Goal: Task Accomplishment & Management: Manage account settings

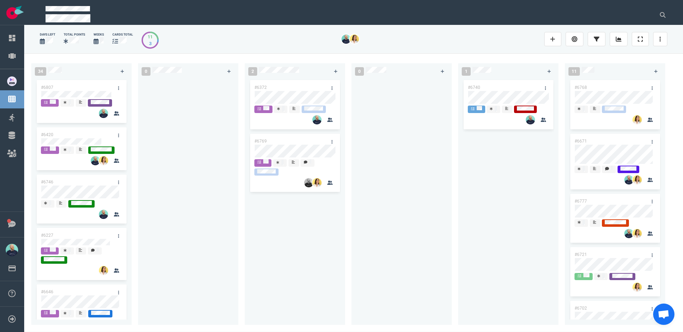
click at [227, 227] on div at bounding box center [188, 198] width 92 height 238
click at [210, 230] on div at bounding box center [188, 198] width 92 height 238
drag, startPoint x: 209, startPoint y: 218, endPoint x: 14, endPoint y: 153, distance: 206.0
click at [209, 218] on div at bounding box center [188, 198] width 92 height 238
click at [192, 263] on div at bounding box center [188, 198] width 92 height 238
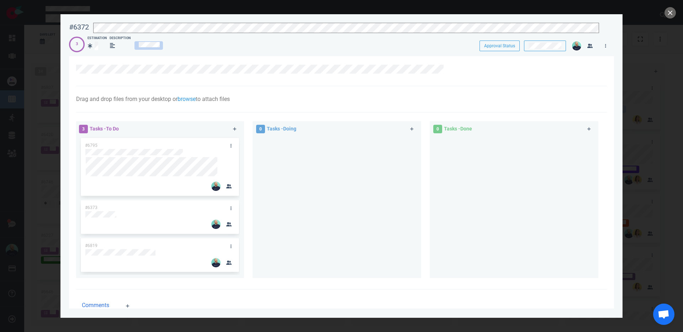
click at [298, 214] on div at bounding box center [337, 205] width 160 height 136
click at [670, 16] on button "close" at bounding box center [670, 12] width 11 height 11
click at [296, 201] on div at bounding box center [337, 205] width 160 height 136
click at [669, 12] on button "close" at bounding box center [670, 12] width 11 height 11
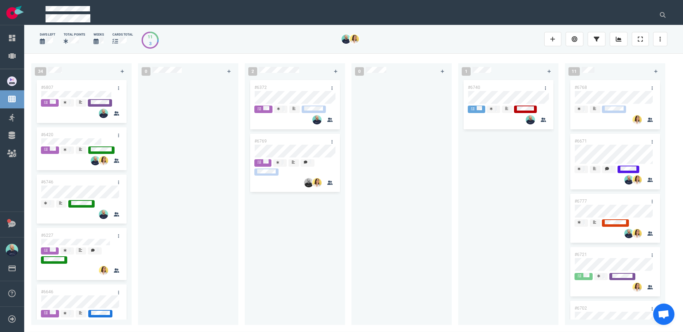
click at [415, 227] on div at bounding box center [402, 198] width 92 height 238
click at [597, 86] on div "#6768" at bounding box center [608, 87] width 76 height 15
click at [600, 91] on div at bounding box center [615, 98] width 81 height 15
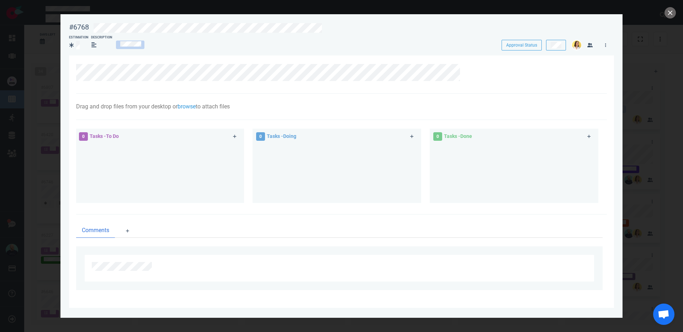
click at [662, 17] on div at bounding box center [341, 166] width 683 height 332
click at [671, 13] on button "close" at bounding box center [670, 12] width 11 height 11
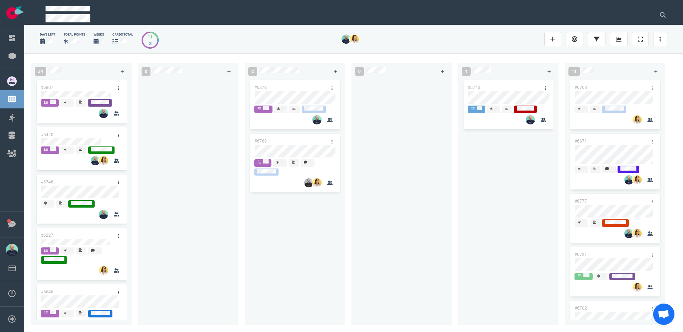
drag, startPoint x: 285, startPoint y: 218, endPoint x: 276, endPoint y: 169, distance: 49.5
click at [285, 218] on div "#6372 #6769" at bounding box center [295, 198] width 92 height 238
click at [274, 99] on div "#6372 #6769" at bounding box center [295, 198] width 92 height 238
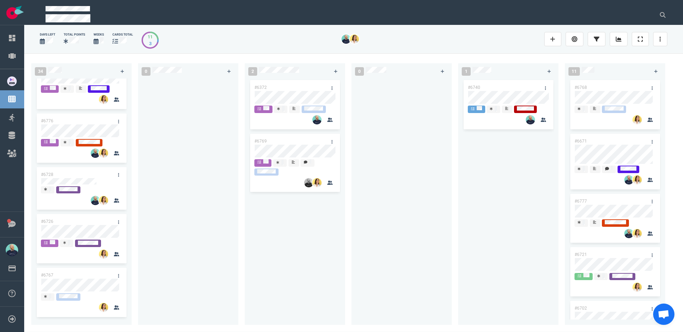
scroll to position [861, 0]
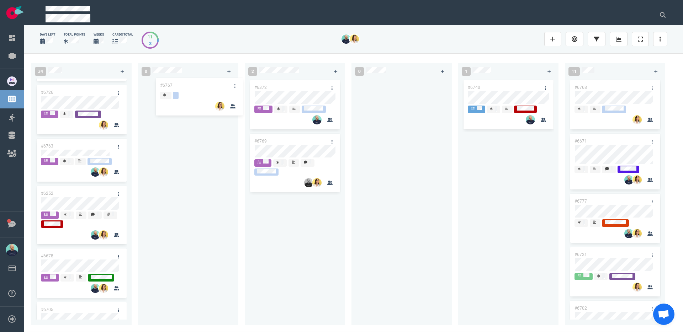
click at [176, 93] on div "34 #6807 #6420 #6746 #6227 #6646 #6645 #6748 #6698 #6662 #5517 #6709 #6500 #675…" at bounding box center [353, 192] width 659 height 279
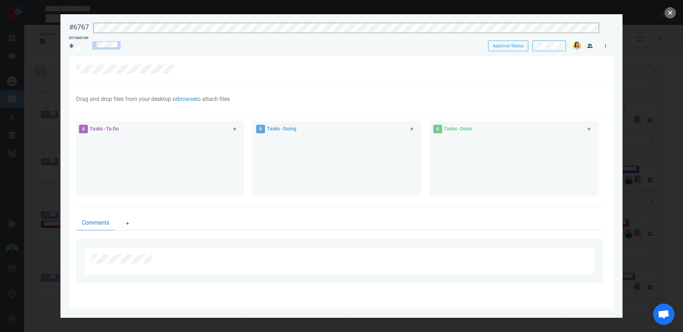
click at [675, 12] on button "close" at bounding box center [670, 12] width 11 height 11
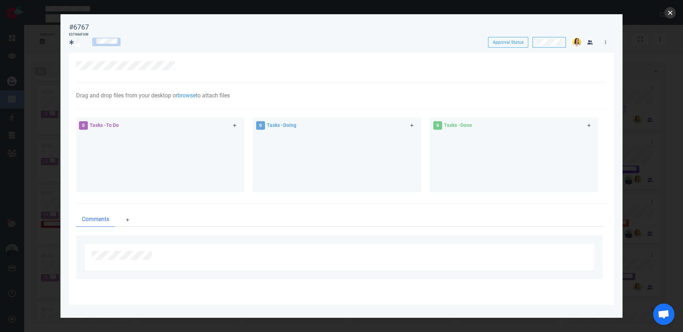
click at [667, 11] on button "close" at bounding box center [670, 12] width 11 height 11
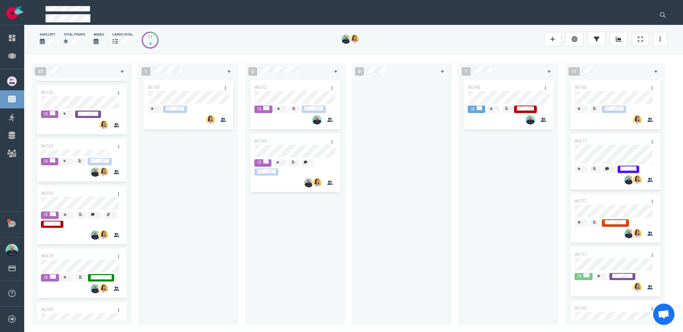
click at [194, 163] on div "#6767" at bounding box center [188, 198] width 92 height 238
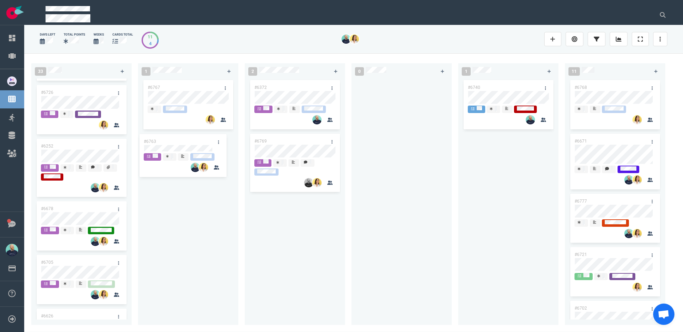
click at [181, 148] on div "33 #6807 #6420 #6746 #6227 #6646 #6645 #6748 #6698 #6662 #5517 #6709 #6500 #675…" at bounding box center [353, 192] width 659 height 279
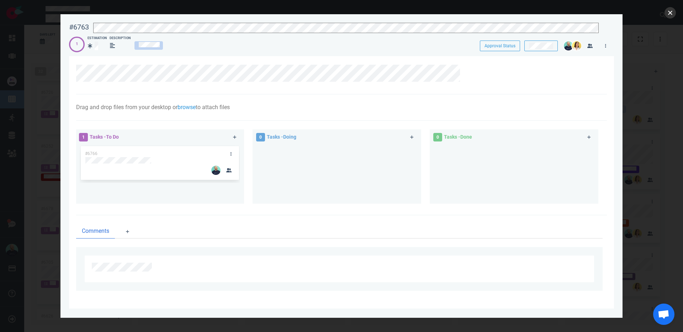
click at [674, 14] on button "close" at bounding box center [670, 12] width 11 height 11
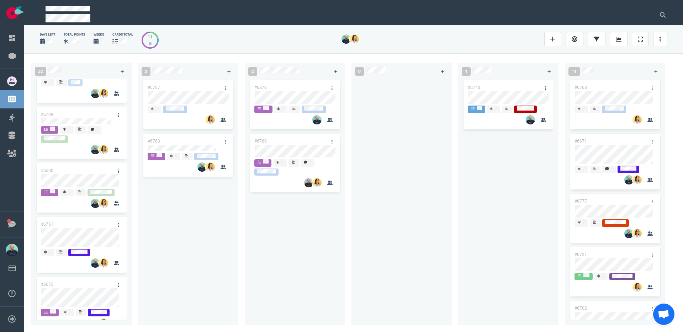
scroll to position [504, 0]
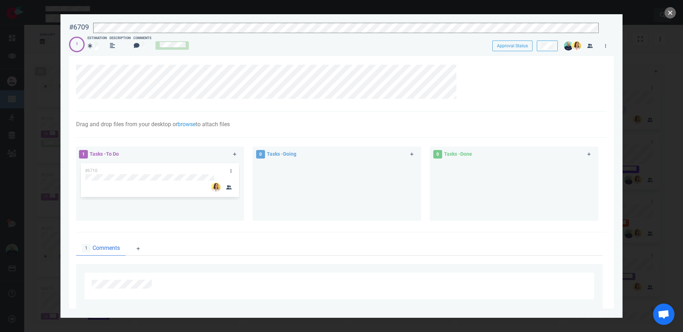
click at [671, 13] on button "close" at bounding box center [670, 12] width 11 height 11
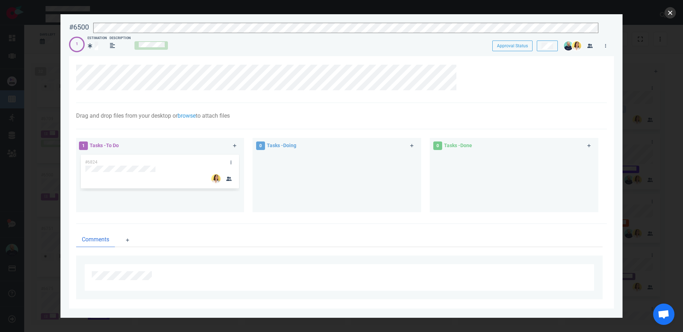
click at [675, 11] on button "close" at bounding box center [670, 12] width 11 height 11
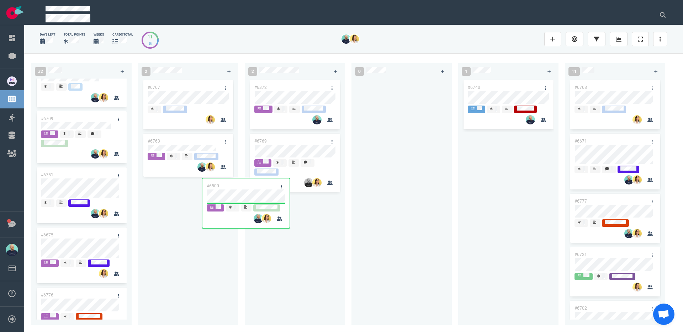
click at [216, 196] on div "32 #6807 #6420 #6746 #6227 #6646 #6645 #6748 #6698 #6662 #5517 #6709 #6500 #675…" at bounding box center [353, 192] width 659 height 279
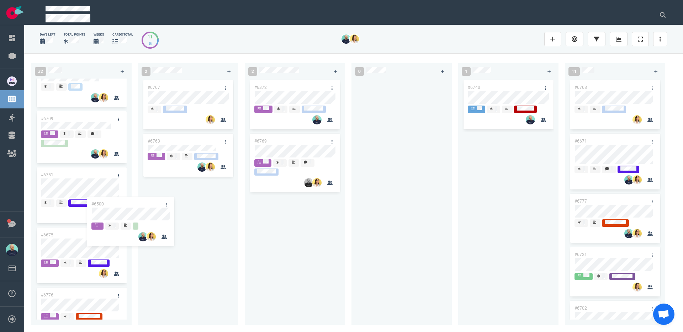
drag, startPoint x: 142, startPoint y: 202, endPoint x: 170, endPoint y: 207, distance: 28.5
click at [173, 216] on div "32 #6807 #6420 #6746 #6227 #6646 #6645 #6748 #6698 #6662 #5517 #6709 #6500 #675…" at bounding box center [353, 192] width 659 height 279
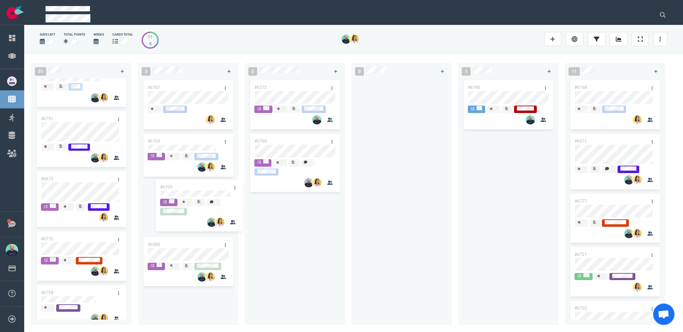
drag, startPoint x: 74, startPoint y: 121, endPoint x: 193, endPoint y: 189, distance: 137.4
click at [193, 189] on div "31 #6807 #6420 #6746 #6227 #6646 #6645 #6748 #6698 #6662 #5517 #6709 #6751 #667…" at bounding box center [353, 192] width 659 height 279
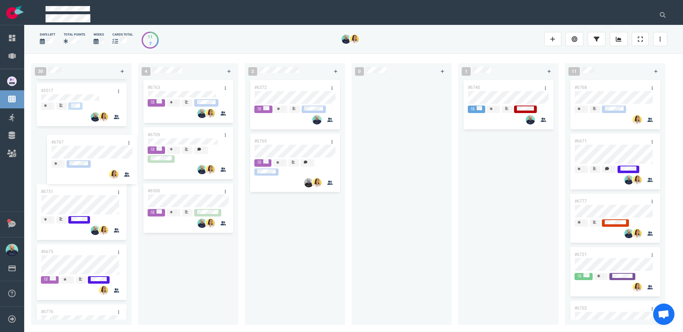
click at [89, 148] on div "30 #6807 #6420 #6746 #6227 #6646 #6645 #6748 #6698 #6662 #5517 #6751 #6675 #677…" at bounding box center [353, 192] width 659 height 279
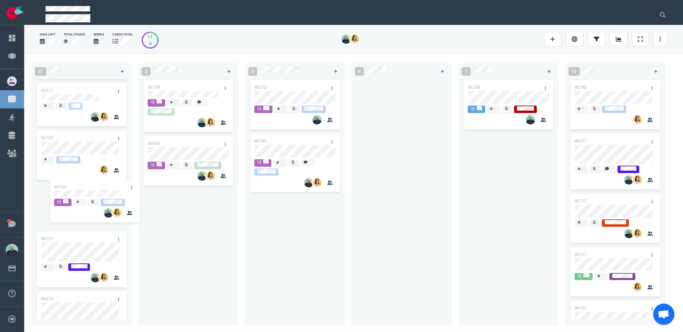
click at [76, 195] on div "31 #6807 #6420 #6746 #6227 #6646 #6645 #6748 #6698 #6662 #5517 #6767 #6751 #667…" at bounding box center [353, 192] width 659 height 279
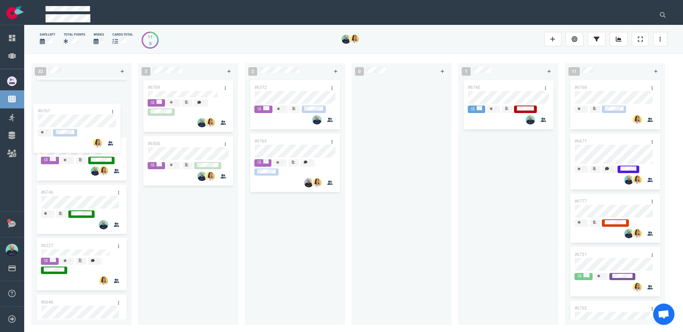
scroll to position [0, 0]
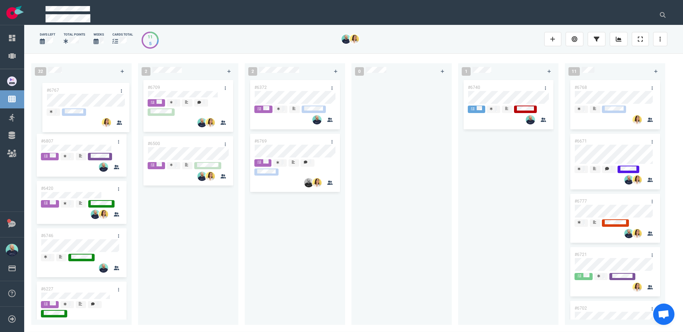
click at [76, 96] on div "#6807 #6420 #6746 #6227 #6646 #6645 #6748 #6698 #6662 #5517 #6767 #6763 #6751 #…" at bounding box center [82, 198] width 92 height 238
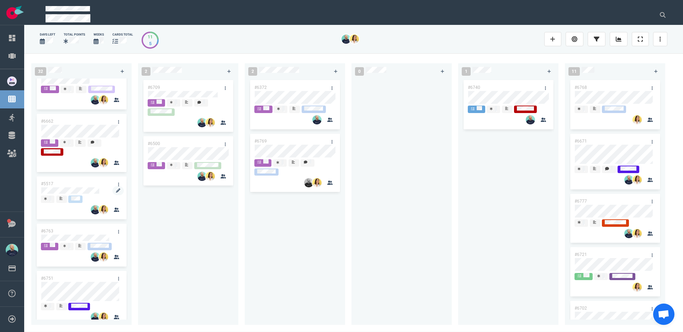
scroll to position [455, 0]
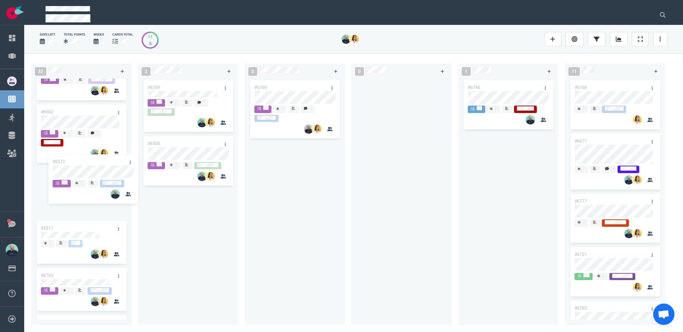
click at [92, 171] on div "32 #6767 #6807 #6420 #6746 #6227 #6646 #6645 #6748 #6698 #6662 #5517 #6763 #675…" at bounding box center [353, 192] width 659 height 279
click at [115, 174] on link at bounding box center [118, 175] width 11 height 9
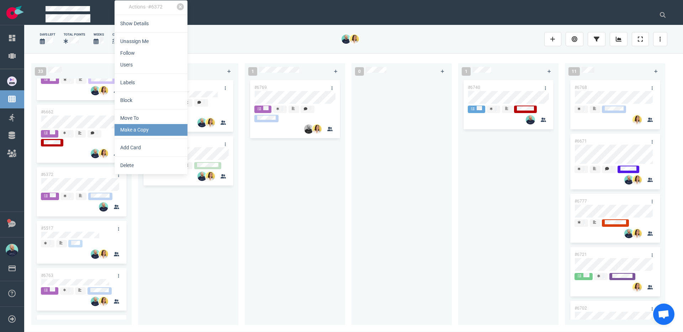
click at [134, 129] on link "Make a Copy" at bounding box center [151, 130] width 73 height 12
select select "sprint"
select select "after"
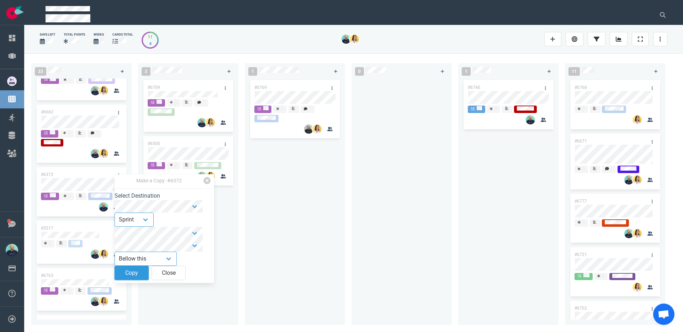
click at [144, 277] on button "Copy" at bounding box center [132, 273] width 34 height 14
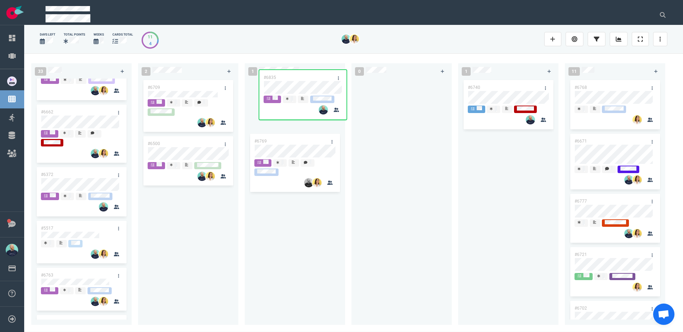
click at [298, 86] on div "33 #6767 #6807 #6420 #6746 #6227 #6646 #6645 #6748 #6698 #6662 #6372 #6835 #551…" at bounding box center [353, 192] width 659 height 279
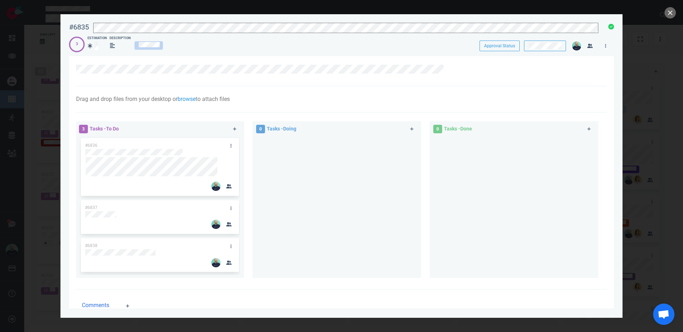
click at [80, 20] on div "#6835 Approval Status" at bounding box center [342, 26] width 554 height 17
click at [450, 67] on icon at bounding box center [451, 68] width 4 height 4
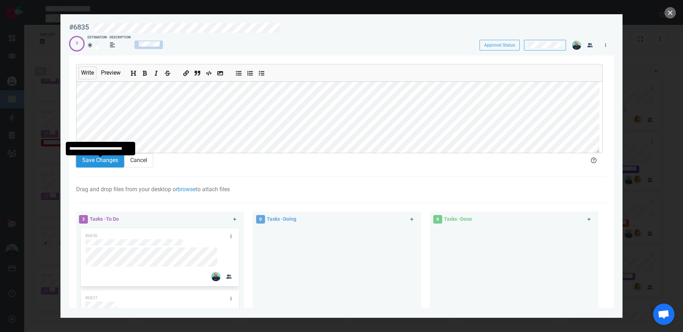
click at [99, 163] on button "Save Changes" at bounding box center [100, 160] width 48 height 14
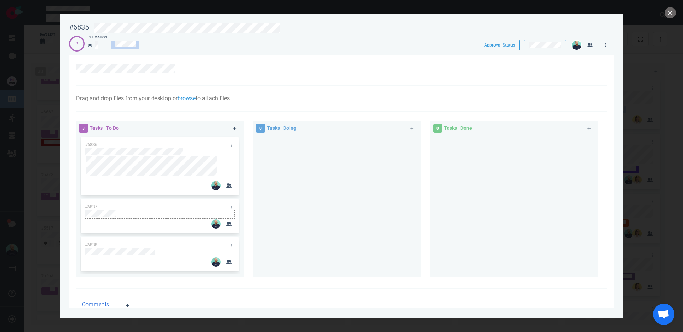
scroll to position [9, 0]
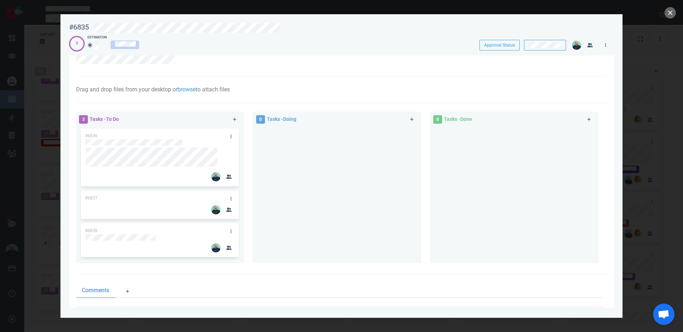
click at [337, 197] on div at bounding box center [337, 192] width 160 height 131
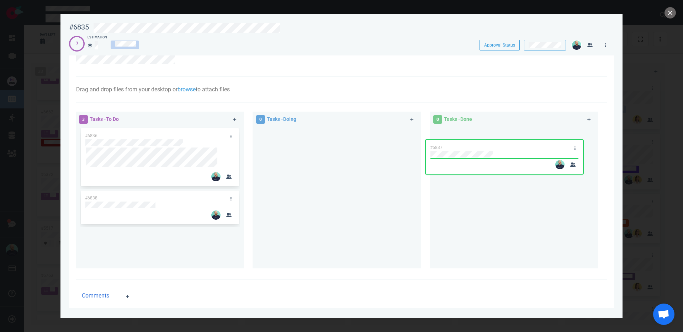
drag, startPoint x: 140, startPoint y: 192, endPoint x: 485, endPoint y: 142, distance: 348.4
click at [485, 142] on div "3 Tasks - To Do #6836 #6837 #6838 #6837 0 Tasks - Doing 0 Tasks - Done" at bounding box center [339, 191] width 535 height 168
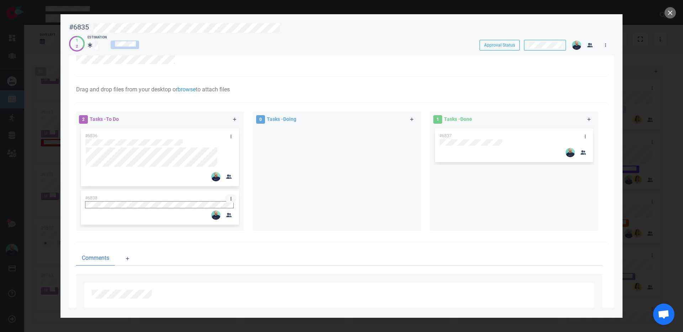
click at [231, 198] on icon at bounding box center [231, 199] width 1 height 4
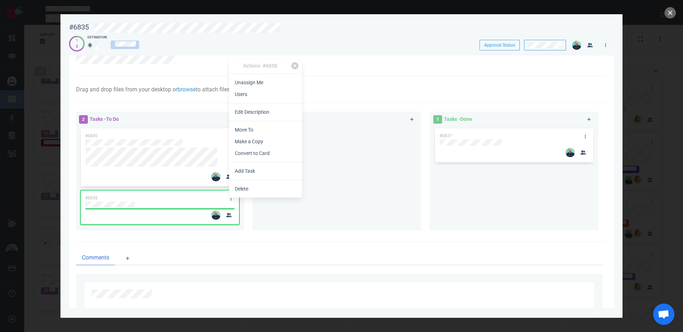
click at [243, 91] on link "Users" at bounding box center [265, 95] width 73 height 12
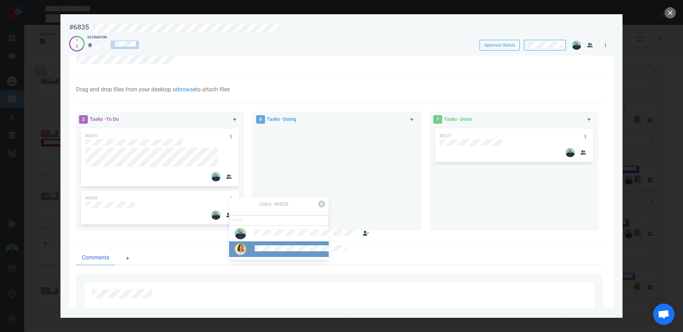
click at [267, 259] on div at bounding box center [273, 249] width 85 height 20
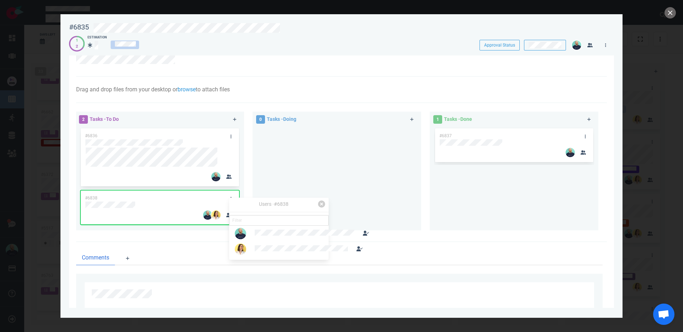
click at [305, 176] on div at bounding box center [337, 176] width 160 height 98
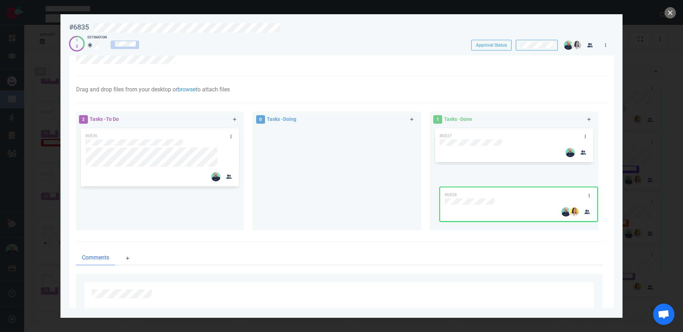
drag, startPoint x: 204, startPoint y: 203, endPoint x: 530, endPoint y: 193, distance: 326.4
click at [530, 193] on div "2 Tasks - To Do #6836 #6838 #6838 0 Tasks - Doing 1 Tasks - Done #6837" at bounding box center [339, 172] width 535 height 130
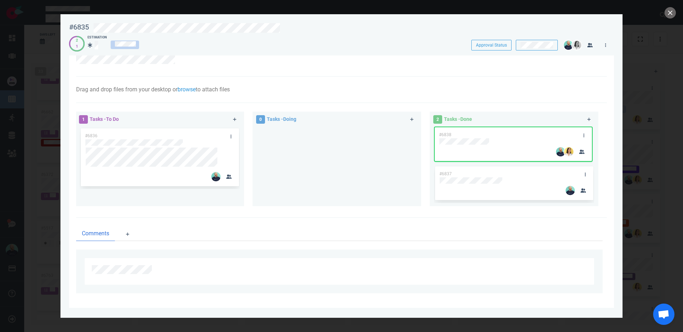
drag, startPoint x: 473, startPoint y: 153, endPoint x: 474, endPoint y: 134, distance: 19.2
click at [474, 134] on div "#6837 #6838 #6838" at bounding box center [514, 164] width 160 height 74
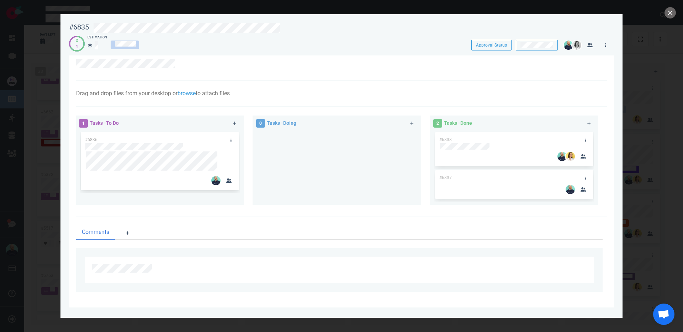
click at [332, 147] on div at bounding box center [337, 165] width 160 height 69
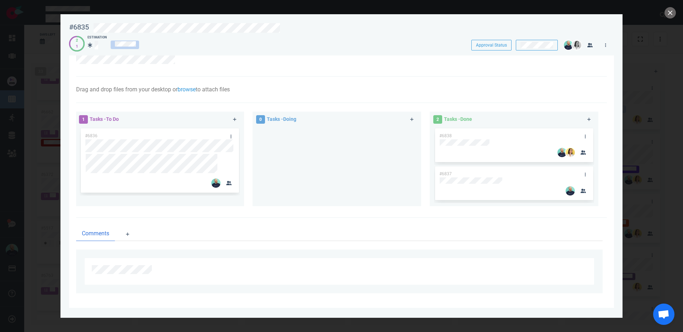
click at [327, 141] on div at bounding box center [337, 164] width 160 height 74
drag, startPoint x: 316, startPoint y: 165, endPoint x: 269, endPoint y: 152, distance: 49.3
click at [316, 165] on div at bounding box center [337, 164] width 160 height 74
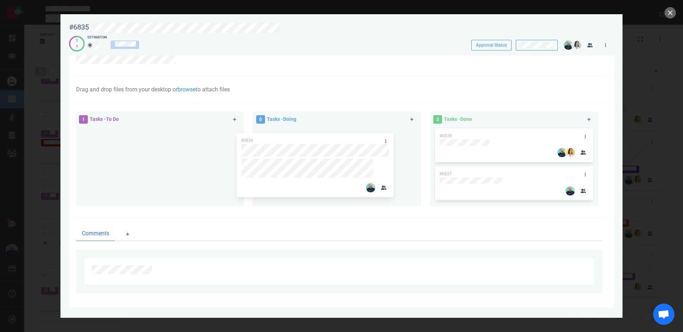
drag, startPoint x: 246, startPoint y: 141, endPoint x: 340, endPoint y: 136, distance: 93.7
click at [340, 136] on div "1 Tasks - To Do #6836 #6836 0 Tasks - Doing 2 Tasks - Done #6838 #6837" at bounding box center [339, 160] width 535 height 106
click at [606, 45] on icon at bounding box center [605, 45] width 1 height 4
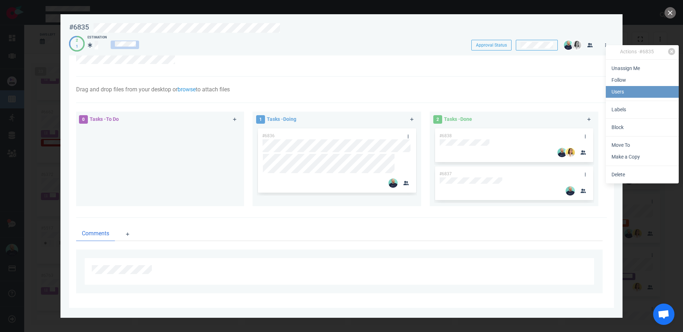
click at [622, 94] on link "Users" at bounding box center [642, 92] width 73 height 12
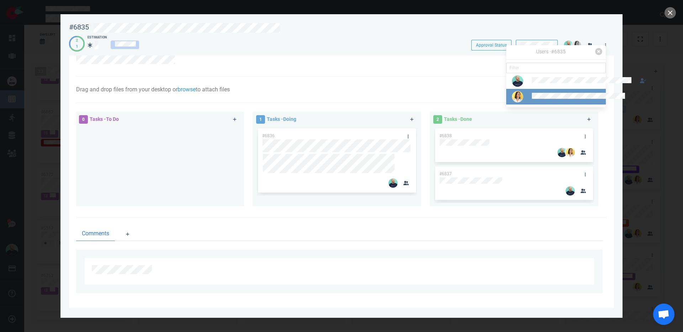
click at [571, 101] on div at bounding box center [550, 97] width 85 height 20
click at [534, 118] on button "Assign" at bounding box center [539, 116] width 22 height 11
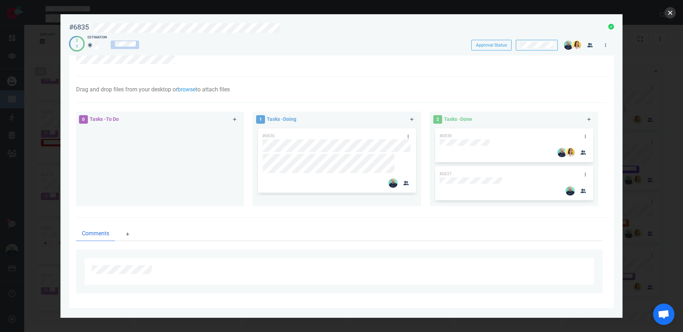
click at [670, 12] on button "close" at bounding box center [670, 12] width 11 height 11
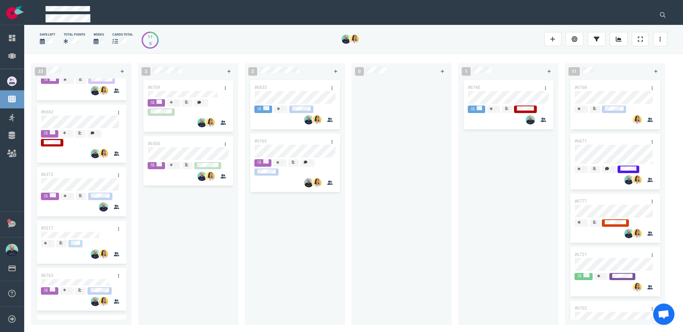
drag, startPoint x: 328, startPoint y: 229, endPoint x: 314, endPoint y: 202, distance: 30.9
click at [328, 229] on div "#6835 #6769" at bounding box center [295, 198] width 92 height 238
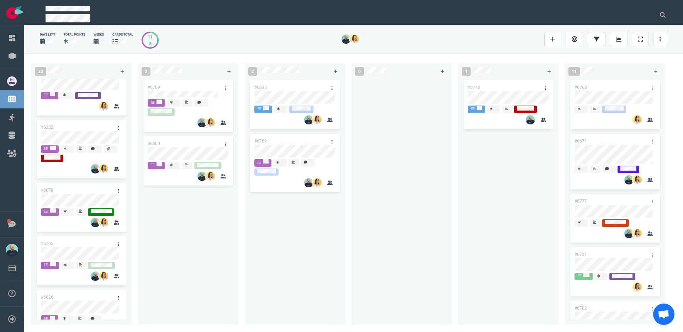
scroll to position [831, 0]
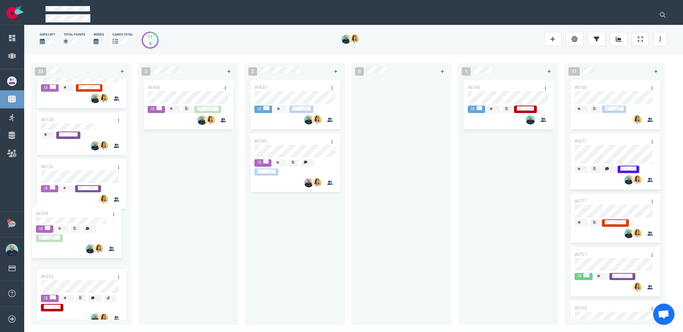
drag, startPoint x: 178, startPoint y: 88, endPoint x: 66, endPoint y: 214, distance: 168.6
click at [66, 214] on div "33 #6767 #6807 #6420 #6746 #6227 #6646 #6645 #6748 #6698 #6662 #6372 #5517 #676…" at bounding box center [353, 192] width 659 height 279
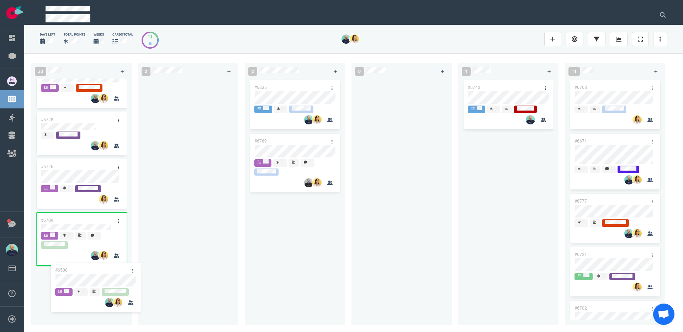
drag, startPoint x: 171, startPoint y: 85, endPoint x: 79, endPoint y: 268, distance: 204.9
click at [79, 268] on div "33 #6767 #6807 #6420 #6746 #6227 #6646 #6645 #6748 #6698 #6662 #6372 #5517 #676…" at bounding box center [353, 192] width 659 height 279
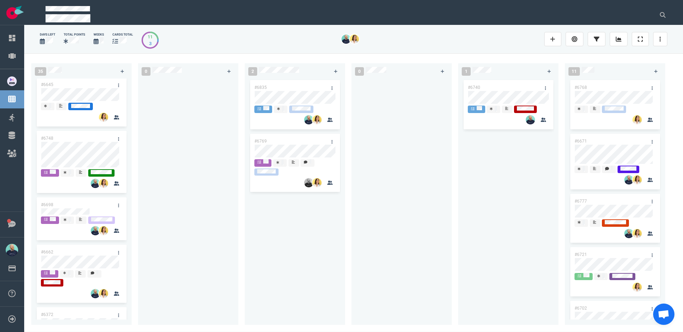
scroll to position [510, 0]
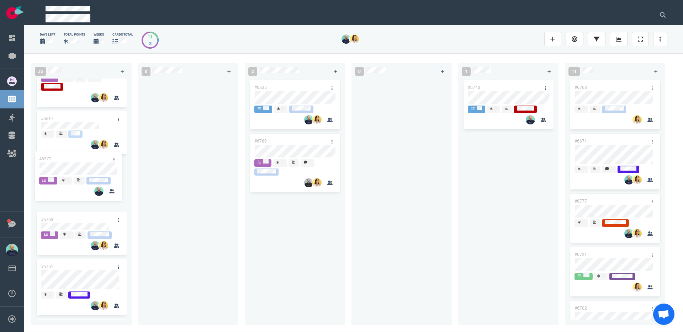
click at [76, 173] on div "#6767 #6807 #6420 #6746 #6227 #6646 #6645 #6748 #6698 #6662 #6372 #5517 #6763 #…" at bounding box center [81, 199] width 100 height 241
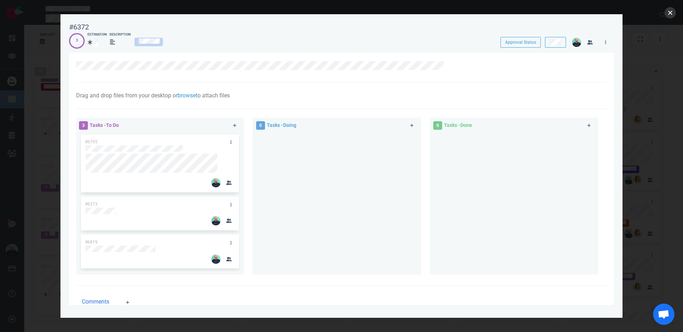
click at [667, 12] on button "close" at bounding box center [670, 12] width 11 height 11
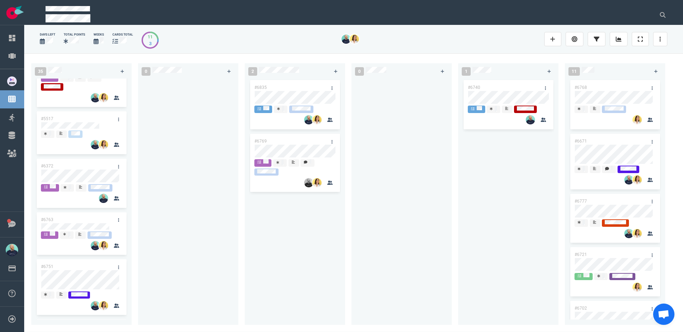
click at [191, 190] on div at bounding box center [188, 198] width 92 height 238
click at [207, 179] on div at bounding box center [188, 198] width 92 height 238
click at [208, 203] on div at bounding box center [188, 198] width 92 height 238
click at [67, 237] on div at bounding box center [66, 237] width 7 height 1
click at [190, 177] on div at bounding box center [188, 198] width 92 height 238
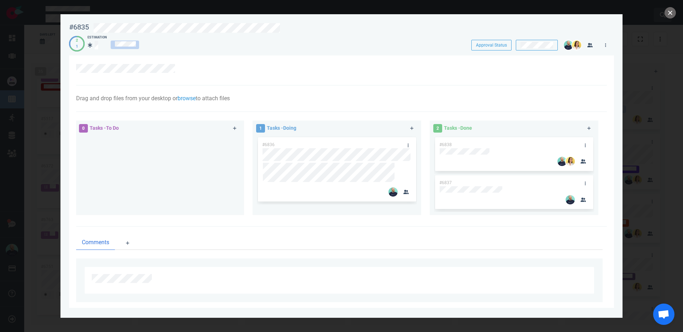
click at [666, 14] on button "close" at bounding box center [670, 12] width 11 height 11
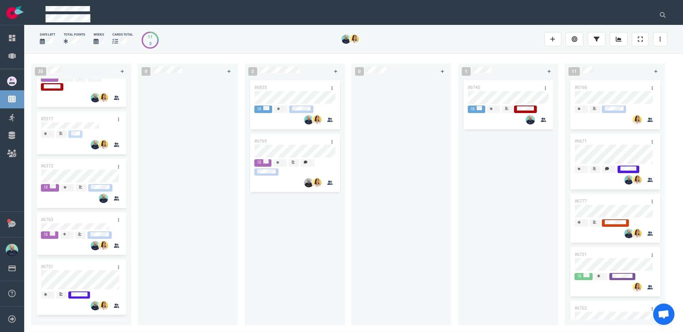
click at [401, 180] on div at bounding box center [402, 198] width 92 height 238
click at [385, 93] on div at bounding box center [402, 198] width 92 height 238
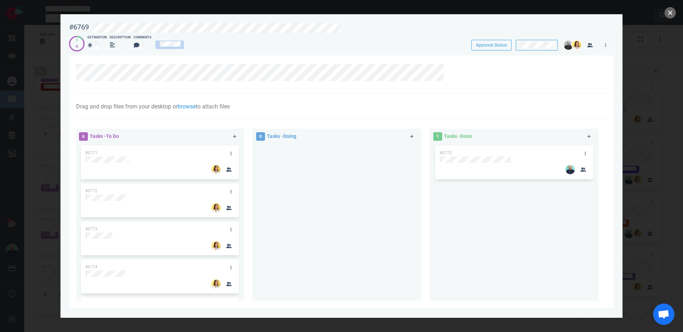
click at [671, 14] on button "close" at bounding box center [670, 12] width 11 height 11
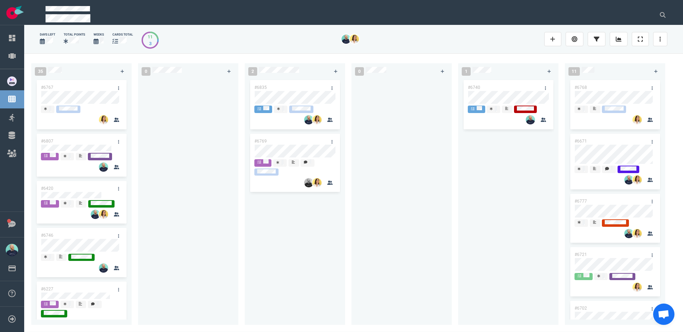
click at [200, 185] on div at bounding box center [188, 198] width 92 height 238
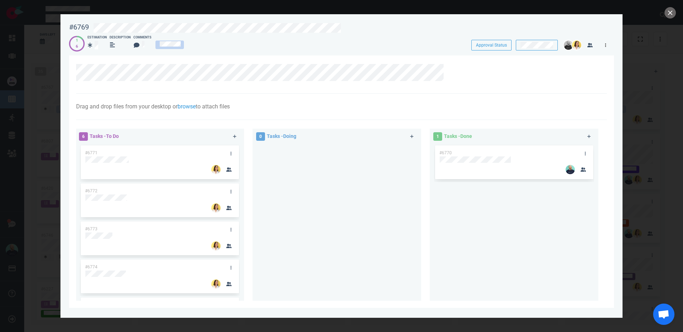
click at [604, 45] on link at bounding box center [605, 45] width 11 height 9
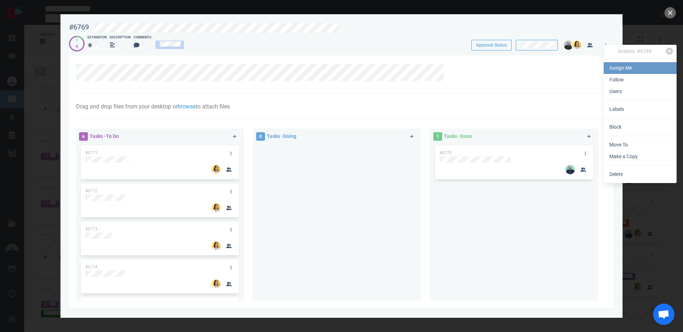
click at [613, 66] on link "Assign Me" at bounding box center [640, 68] width 73 height 12
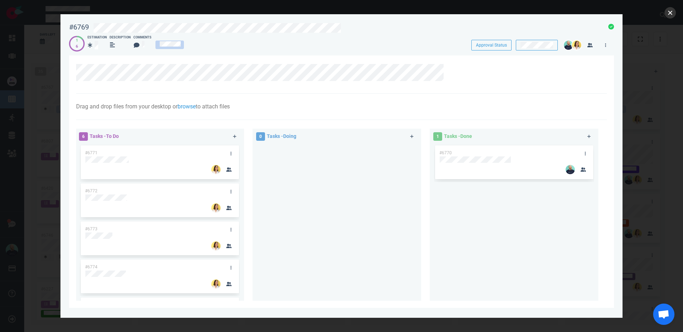
click at [671, 15] on button "close" at bounding box center [670, 12] width 11 height 11
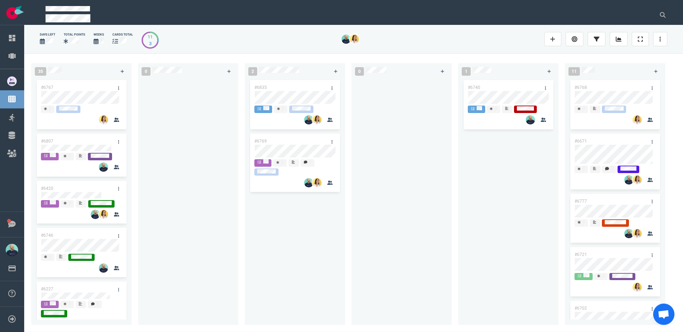
click at [190, 230] on div at bounding box center [188, 198] width 92 height 238
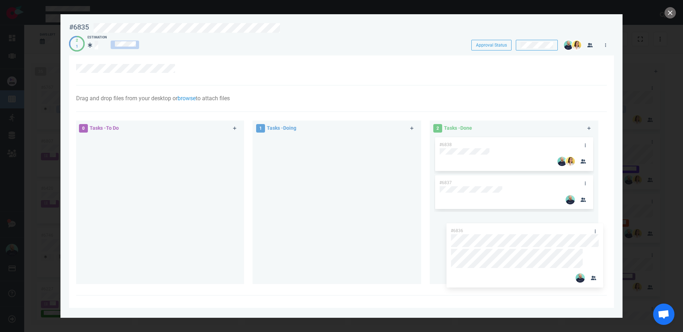
drag, startPoint x: 287, startPoint y: 143, endPoint x: 476, endPoint y: 231, distance: 208.0
click at [476, 231] on div "0 Tasks - To Do 1 Tasks - Doing #6836 #6836 2 Tasks - Done #6838 #6837" at bounding box center [339, 203] width 535 height 175
click at [672, 16] on button "close" at bounding box center [670, 12] width 11 height 11
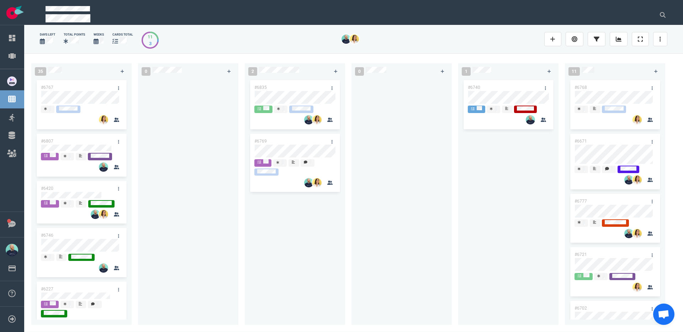
click at [302, 228] on div "#6835 #6769" at bounding box center [295, 198] width 92 height 238
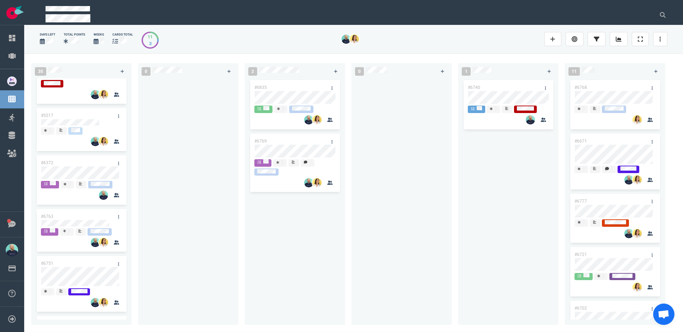
scroll to position [523, 0]
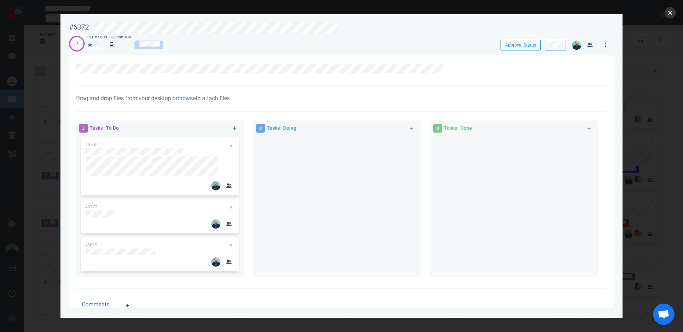
click at [669, 15] on button "close" at bounding box center [670, 12] width 11 height 11
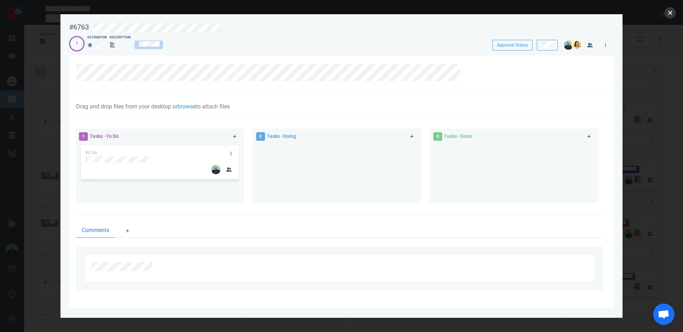
click at [670, 11] on button "close" at bounding box center [670, 12] width 11 height 11
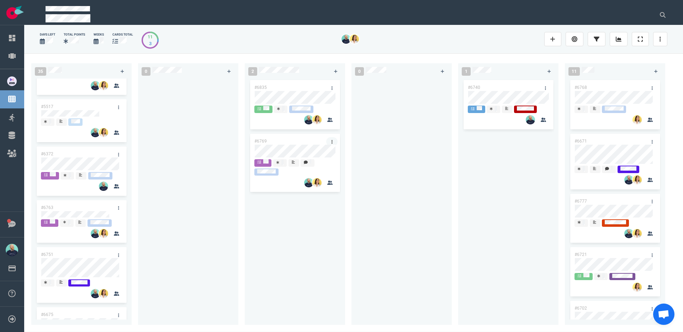
click at [333, 140] on link at bounding box center [331, 141] width 11 height 9
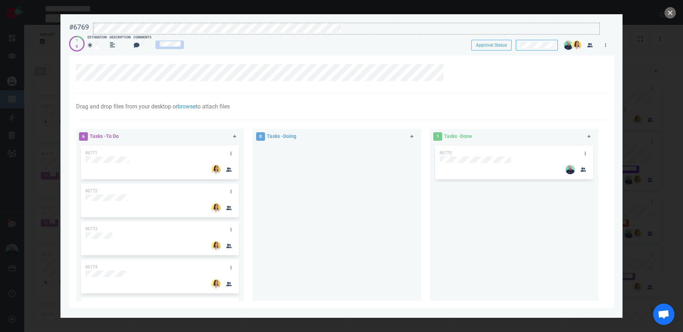
click at [351, 30] on div at bounding box center [347, 28] width 506 height 10
click at [670, 11] on button "close" at bounding box center [670, 12] width 11 height 11
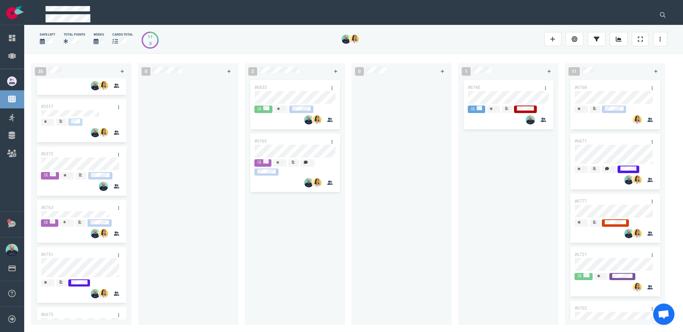
click at [394, 166] on div at bounding box center [402, 198] width 92 height 238
click at [332, 141] on icon at bounding box center [332, 142] width 1 height 4
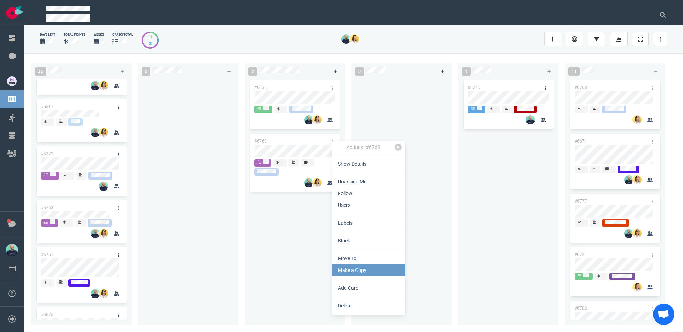
click at [355, 274] on link "Make a Copy" at bounding box center [368, 271] width 73 height 12
select select "sprint"
select select "after"
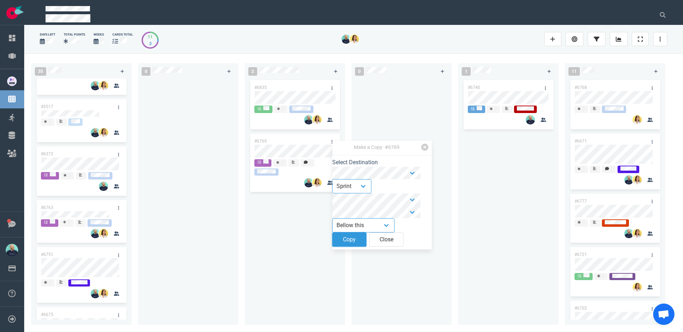
click at [345, 239] on button "Copy" at bounding box center [349, 240] width 34 height 14
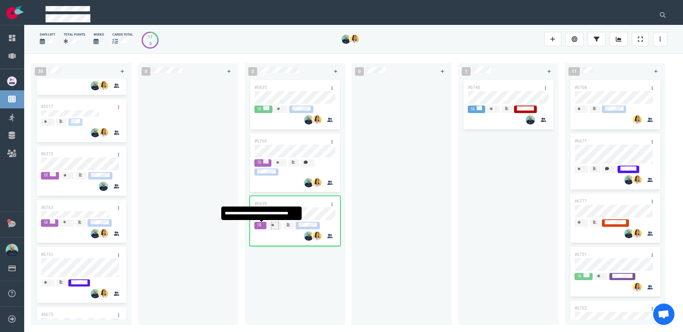
click at [260, 224] on div at bounding box center [294, 226] width 81 height 9
click at [284, 225] on span at bounding box center [280, 225] width 14 height 7
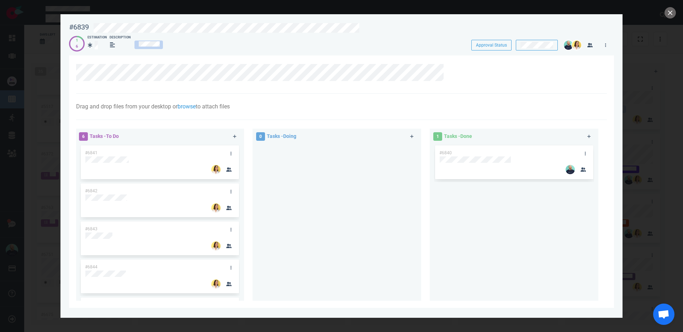
click at [96, 20] on div at bounding box center [344, 26] width 511 height 17
click at [584, 155] on link at bounding box center [585, 154] width 11 height 9
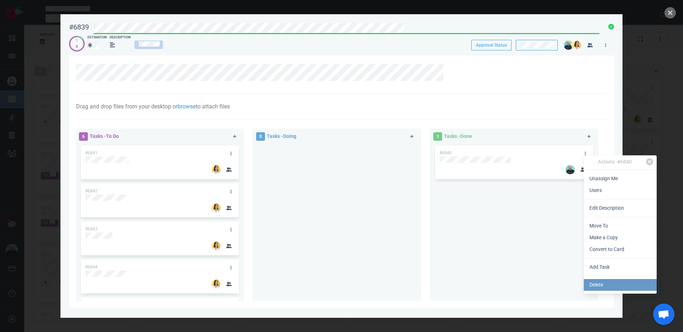
click at [625, 288] on link "Delete" at bounding box center [620, 285] width 73 height 12
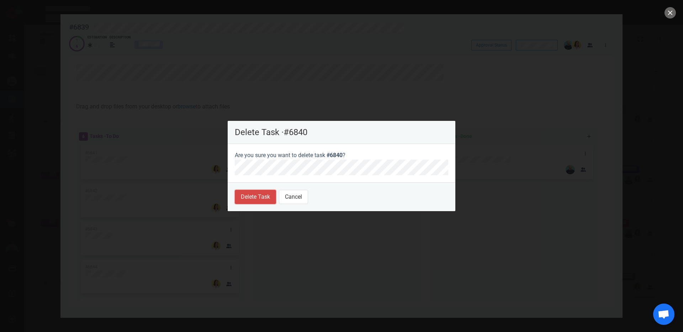
click at [266, 195] on button "Delete Task" at bounding box center [255, 197] width 41 height 14
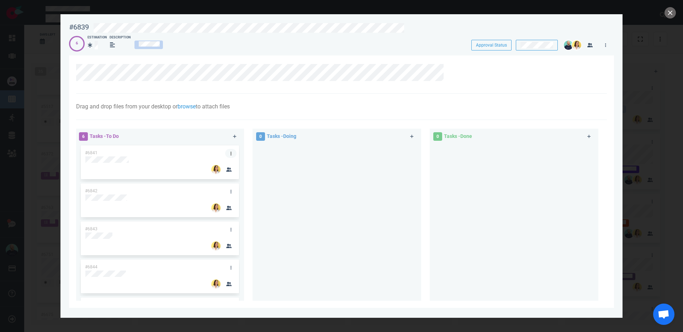
click at [231, 154] on icon at bounding box center [231, 154] width 1 height 4
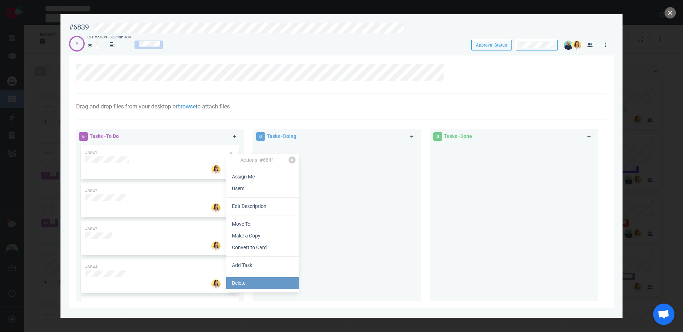
click at [241, 281] on link "Delete" at bounding box center [262, 283] width 73 height 12
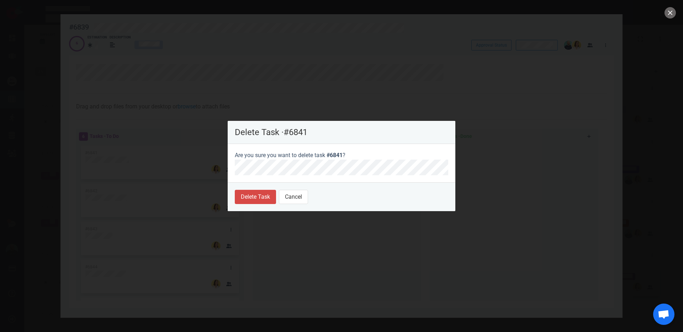
drag, startPoint x: 250, startPoint y: 206, endPoint x: 249, endPoint y: 194, distance: 12.6
click at [250, 206] on footer "Delete Task Cancel" at bounding box center [342, 196] width 228 height 29
click at [249, 193] on button "Delete Task" at bounding box center [255, 197] width 41 height 14
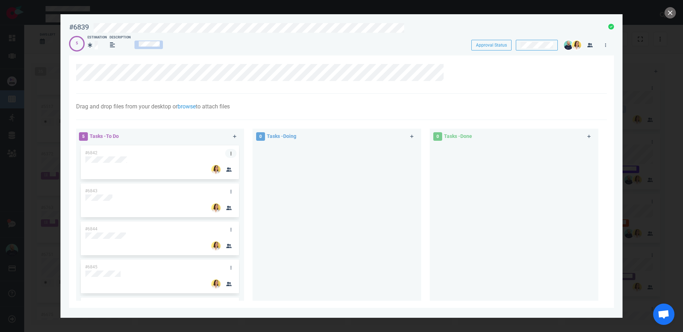
click at [229, 152] on link at bounding box center [230, 153] width 11 height 9
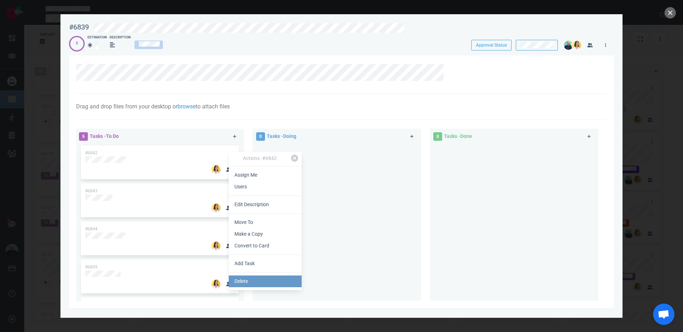
click at [247, 283] on link "Delete" at bounding box center [265, 282] width 73 height 12
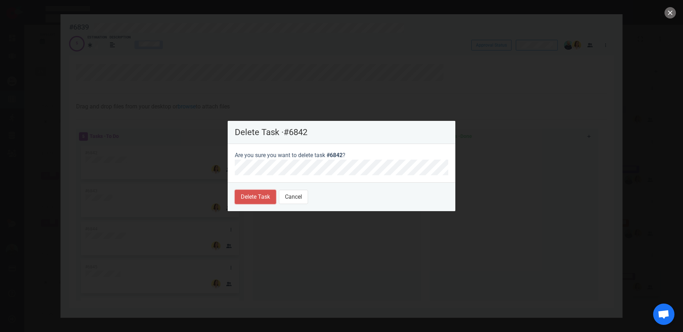
click at [258, 199] on button "Delete Task" at bounding box center [255, 197] width 41 height 14
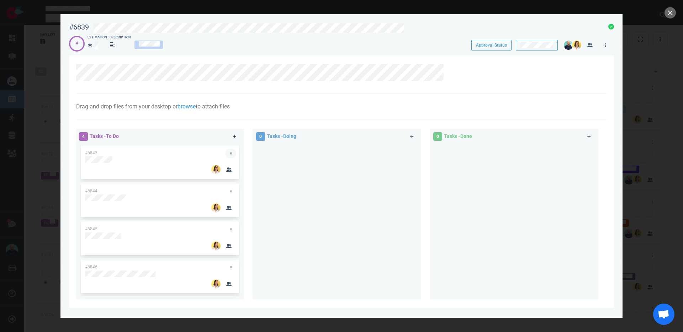
click at [228, 153] on link at bounding box center [230, 153] width 11 height 9
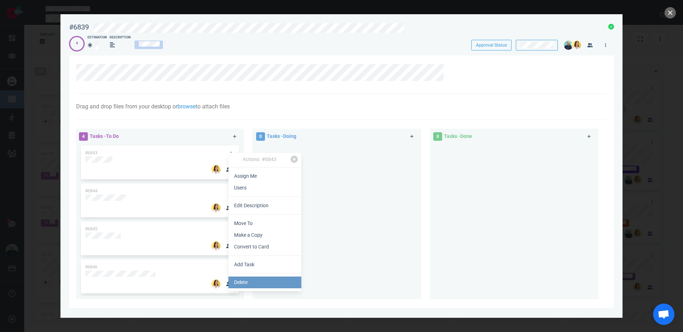
click at [264, 280] on link "Delete" at bounding box center [264, 283] width 73 height 12
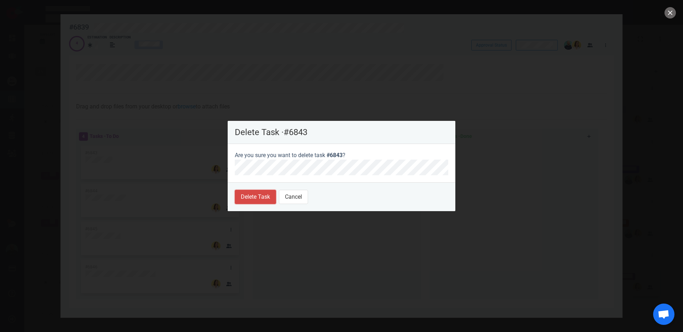
click at [250, 200] on button "Delete Task" at bounding box center [255, 197] width 41 height 14
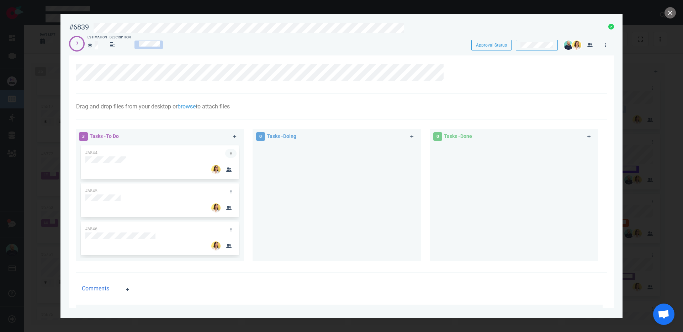
click at [229, 152] on link at bounding box center [230, 153] width 11 height 9
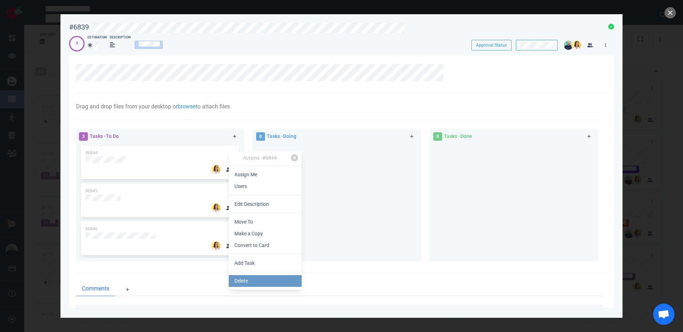
click at [249, 276] on link "Delete" at bounding box center [265, 281] width 73 height 12
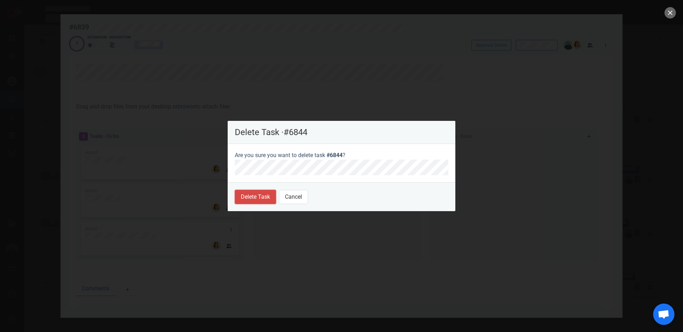
click at [252, 190] on button "Delete Task" at bounding box center [255, 197] width 41 height 14
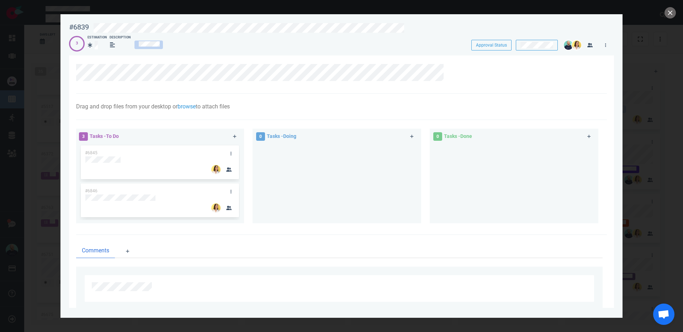
click at [227, 146] on div at bounding box center [232, 153] width 14 height 15
click at [232, 154] on link at bounding box center [230, 153] width 11 height 9
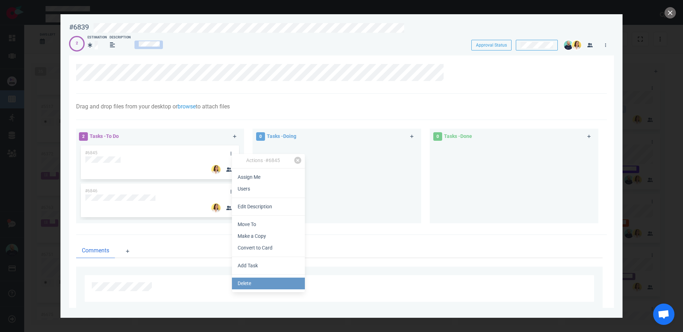
click at [252, 284] on link "Delete" at bounding box center [268, 284] width 73 height 12
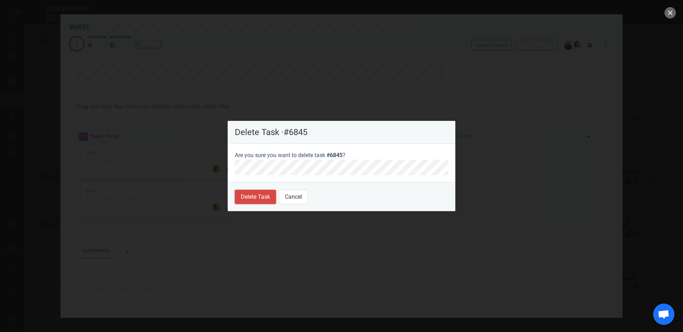
click at [256, 193] on button "Delete Task" at bounding box center [255, 197] width 41 height 14
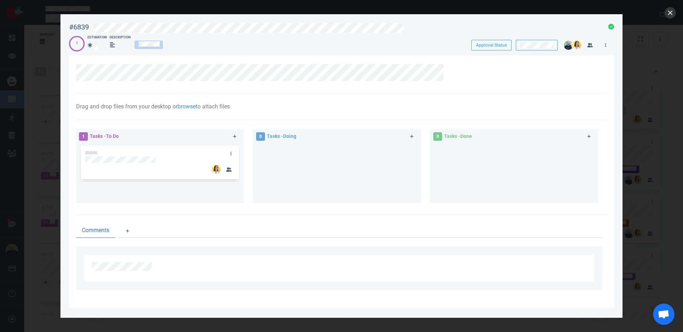
click at [672, 6] on div at bounding box center [341, 166] width 683 height 332
click at [671, 10] on button "close" at bounding box center [670, 12] width 11 height 11
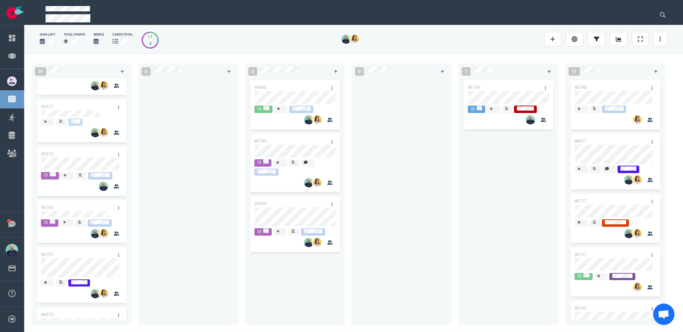
click at [316, 282] on div "#6835 #6769 #6839" at bounding box center [295, 198] width 92 height 238
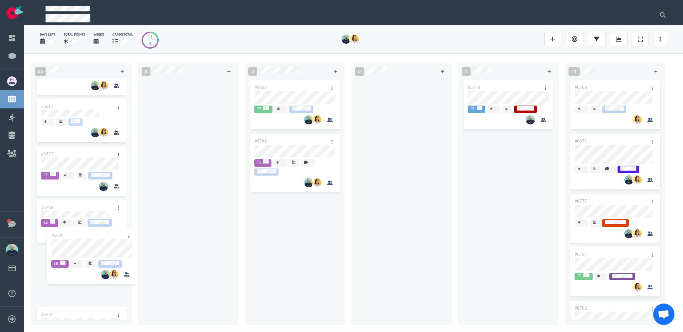
click at [96, 247] on div "35 #6767 #6807 #6420 #6746 #6227 #6646 #6645 #6748 #6698 #6662 #5517 #6372 #676…" at bounding box center [353, 192] width 659 height 279
click at [117, 256] on link at bounding box center [118, 255] width 11 height 9
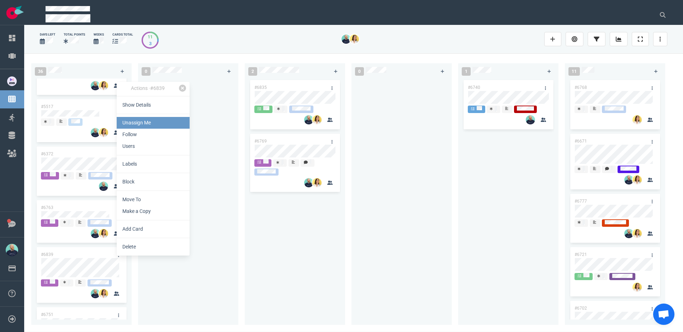
click at [135, 125] on link "Unassign Me" at bounding box center [153, 123] width 73 height 12
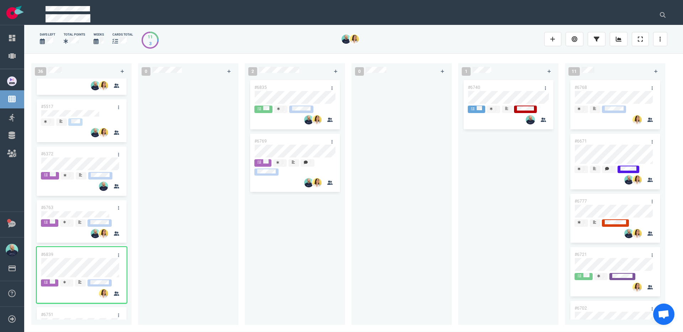
click at [227, 257] on div at bounding box center [188, 198] width 92 height 238
drag, startPoint x: 215, startPoint y: 253, endPoint x: 239, endPoint y: 161, distance: 95.1
click at [215, 253] on div at bounding box center [188, 198] width 92 height 238
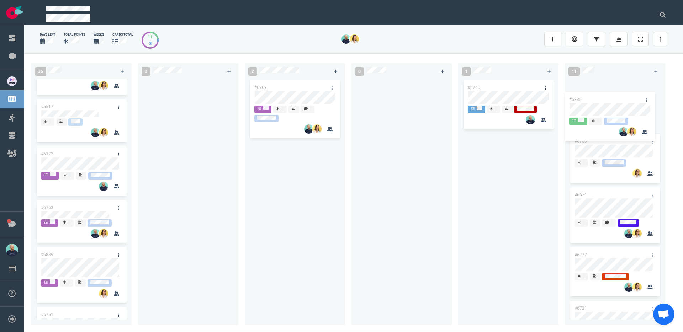
drag, startPoint x: 281, startPoint y: 86, endPoint x: 596, endPoint y: 98, distance: 315.1
click at [596, 98] on div "36 #6767 #6807 #6420 #6746 #6227 #6646 #6645 #6748 #6698 #6662 #5517 #6372 #676…" at bounding box center [353, 192] width 659 height 279
click at [485, 193] on div "#6740" at bounding box center [508, 198] width 92 height 238
click at [615, 38] on link at bounding box center [619, 39] width 18 height 14
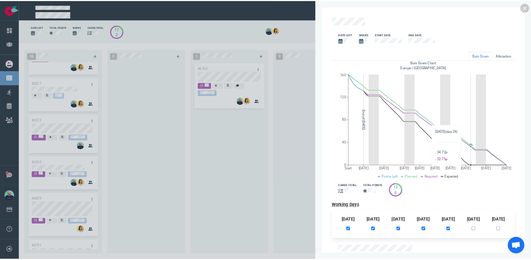
scroll to position [17, 0]
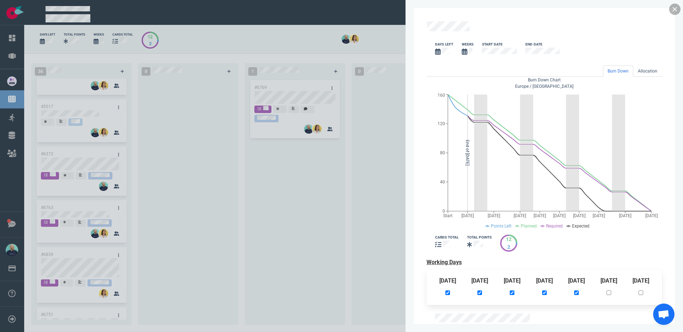
click at [674, 6] on link at bounding box center [674, 9] width 11 height 11
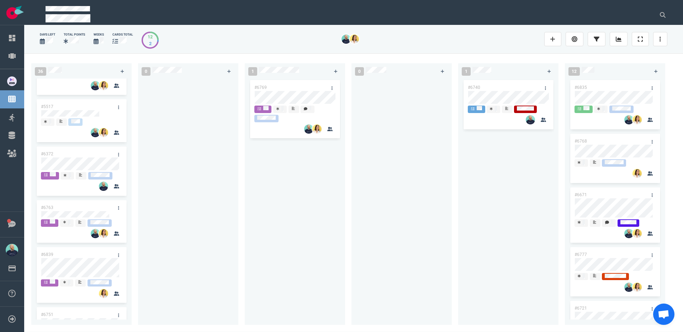
click at [328, 169] on div "#6769" at bounding box center [295, 198] width 92 height 238
click at [325, 176] on div "#6769" at bounding box center [295, 198] width 92 height 238
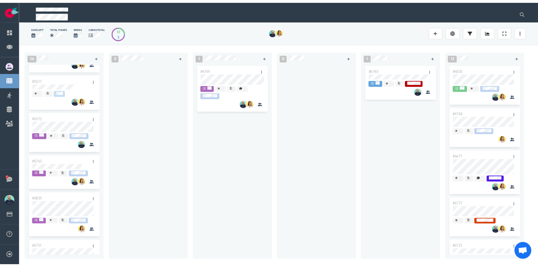
scroll to position [523, 0]
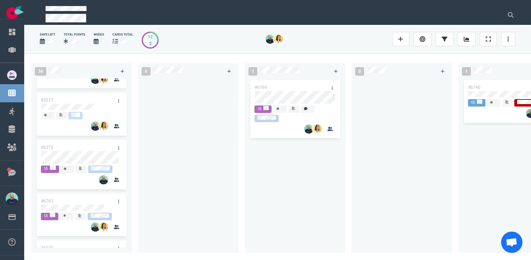
click at [184, 178] on div at bounding box center [188, 162] width 92 height 166
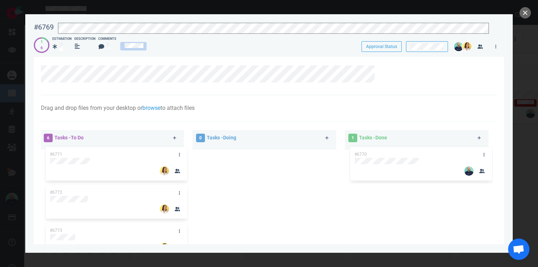
click at [242, 146] on div at bounding box center [269, 146] width 144 height 0
